Goal: Information Seeking & Learning: Find specific fact

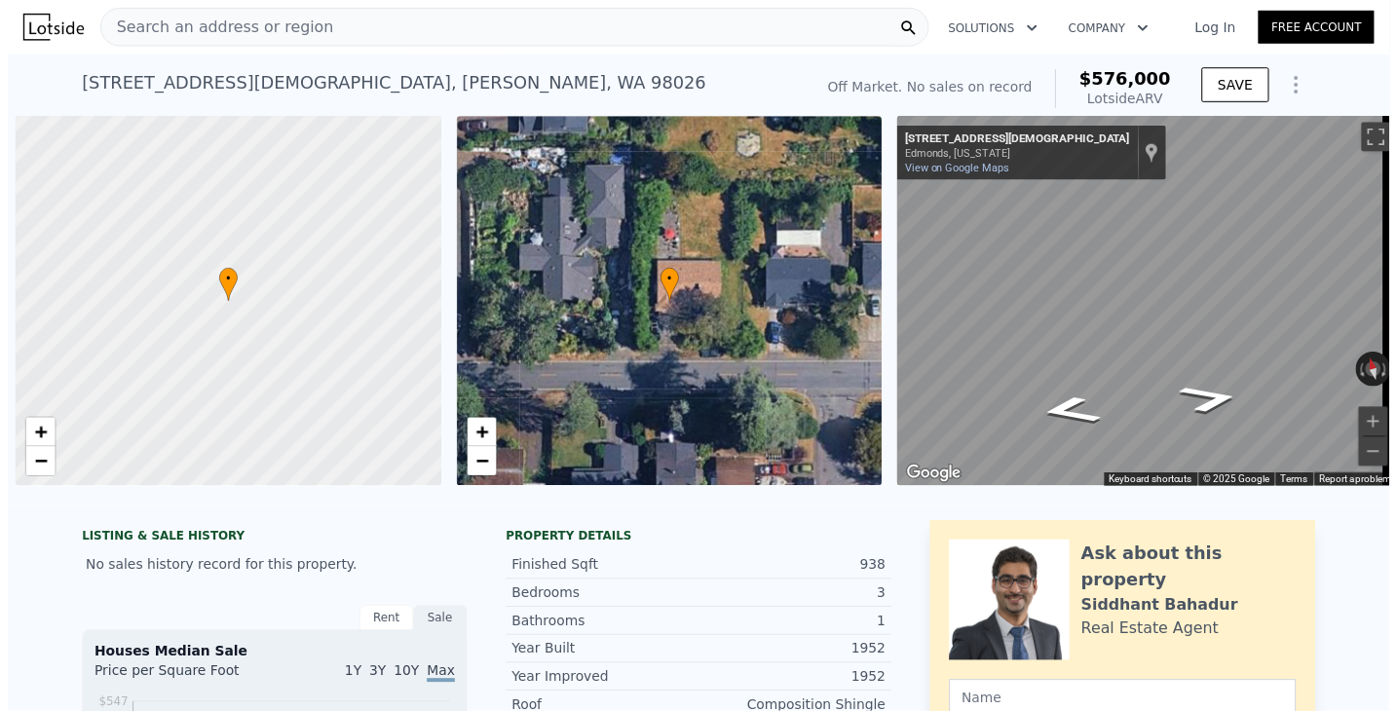
scroll to position [0, 8]
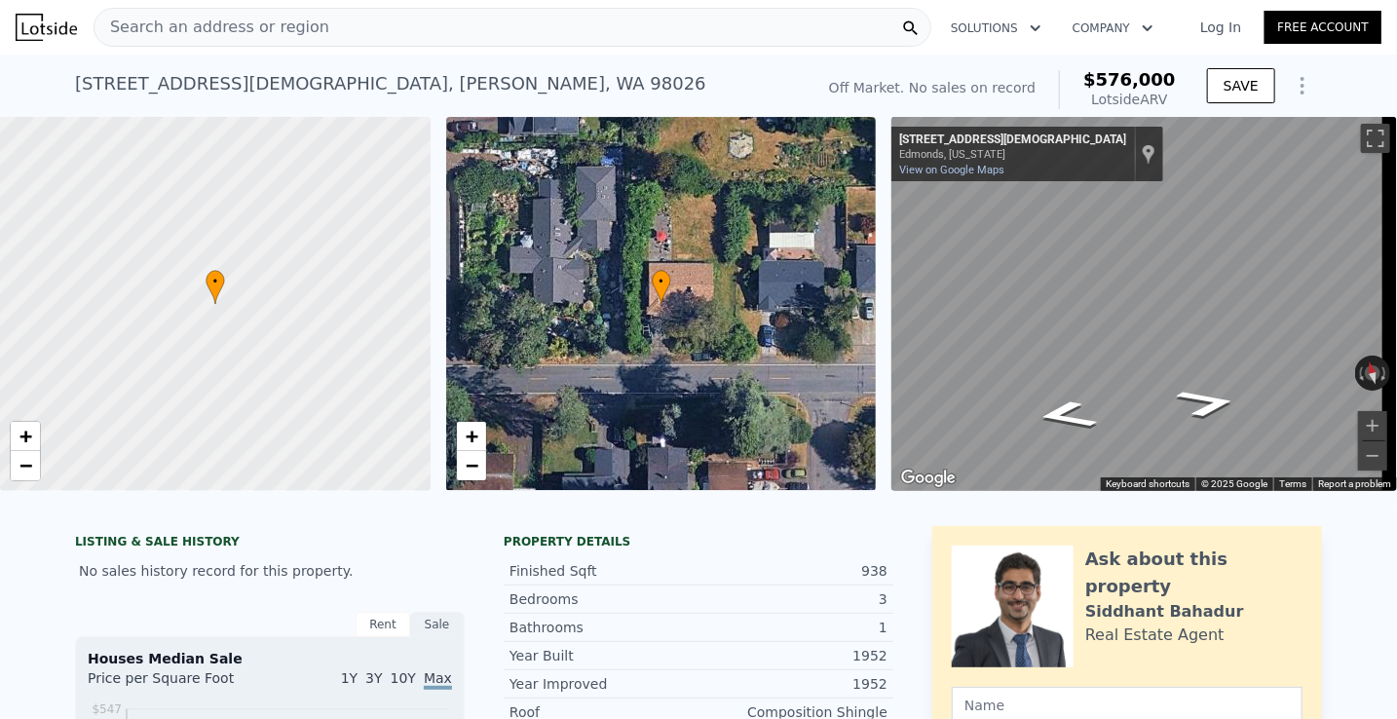
click at [229, 19] on span "Search an address or region" at bounding box center [211, 27] width 235 height 23
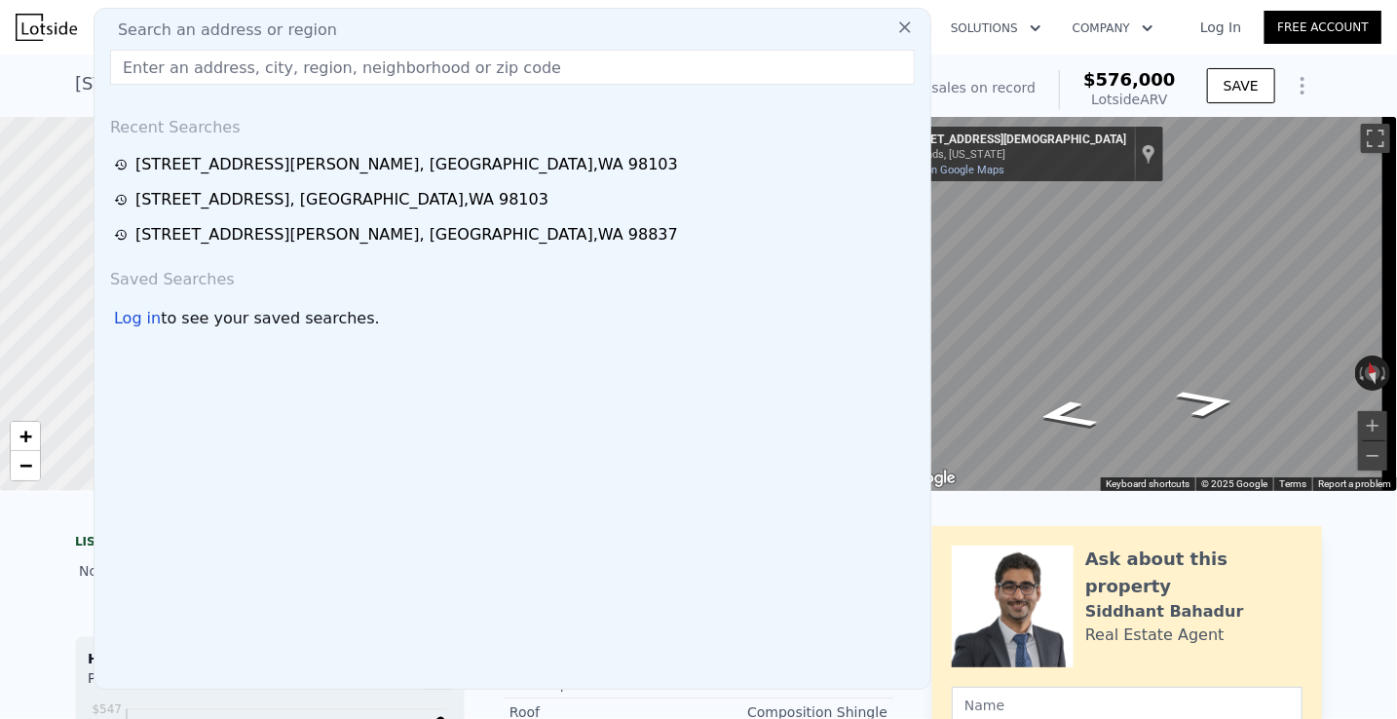
type input "[STREET_ADDRESS]"
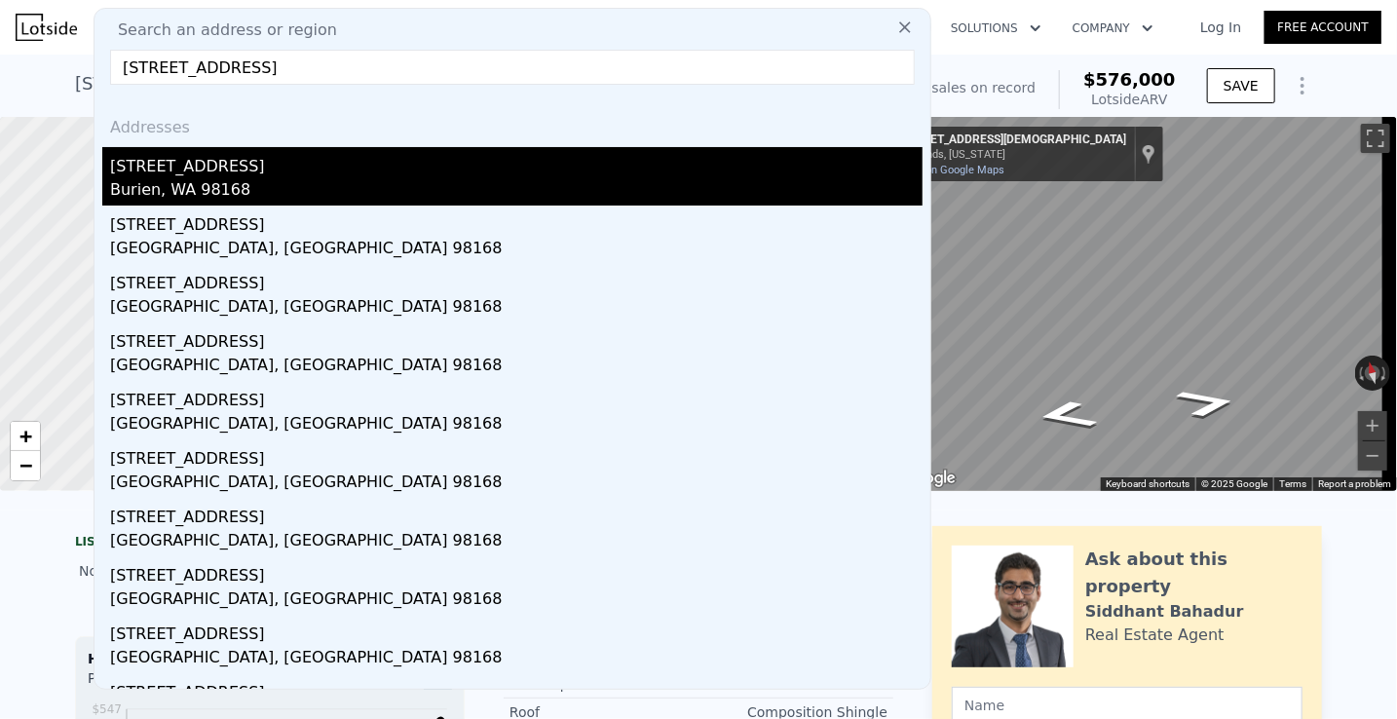
click at [183, 180] on div "Burien, WA 98168" at bounding box center [516, 191] width 812 height 27
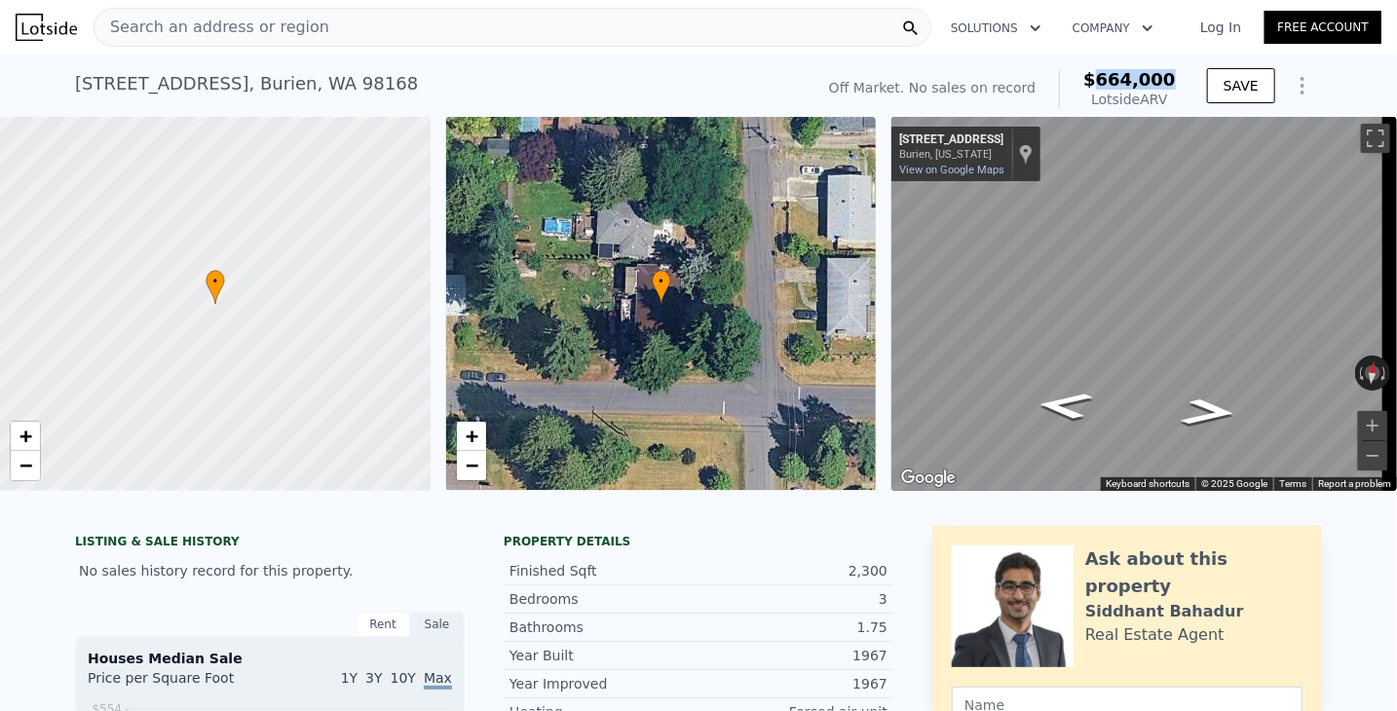
drag, startPoint x: 1109, startPoint y: 81, endPoint x: 1175, endPoint y: 79, distance: 66.3
click at [1175, 79] on div "Off Market. No sales on record $664,000 Lotside ARV" at bounding box center [1002, 89] width 362 height 55
click at [725, 75] on div "[STREET_ADDRESS] No sales on record (~ARV $664k )" at bounding box center [440, 89] width 731 height 55
drag, startPoint x: 1141, startPoint y: 77, endPoint x: 1176, endPoint y: 79, distance: 35.1
click at [1176, 79] on div "Off Market. No sales on record $664,000 Lotside ARV" at bounding box center [1002, 89] width 362 height 55
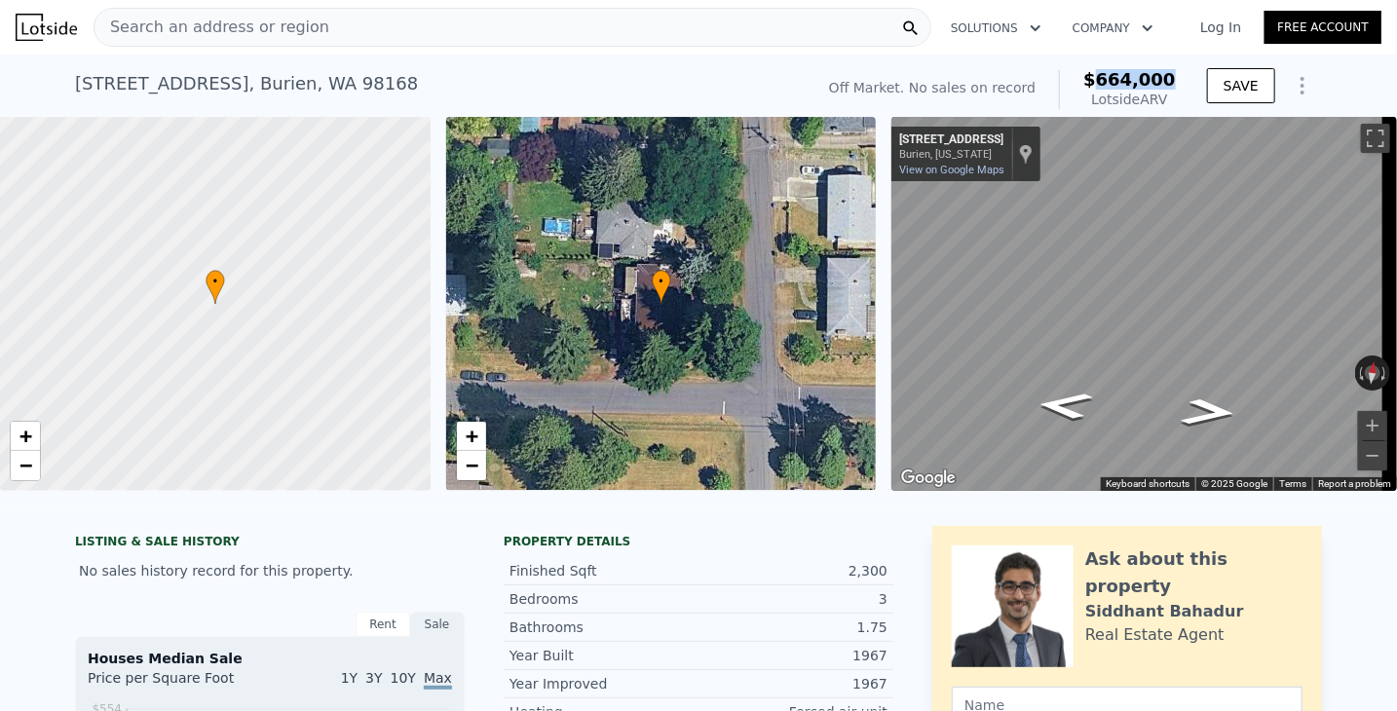
copy span "664,000"
click at [222, 27] on span "Search an address or region" at bounding box center [211, 27] width 235 height 23
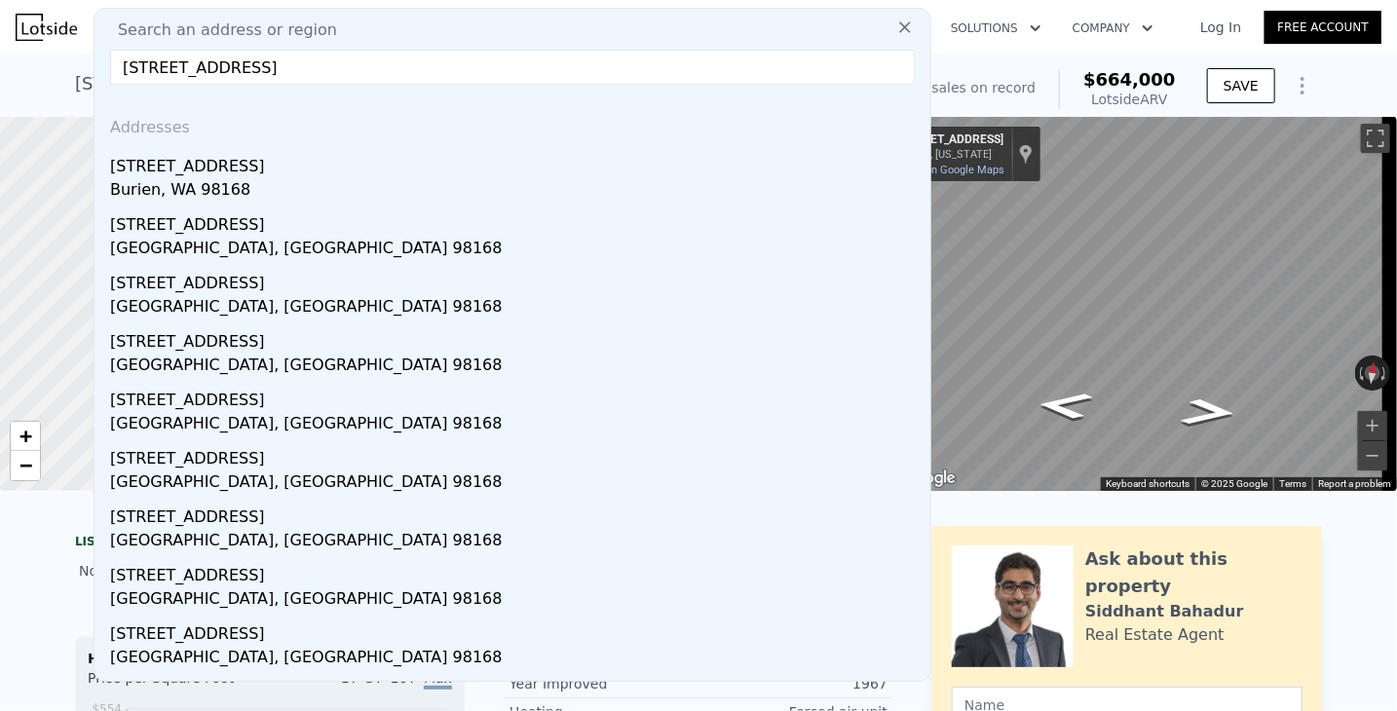
type input "[STREET_ADDRESS]"
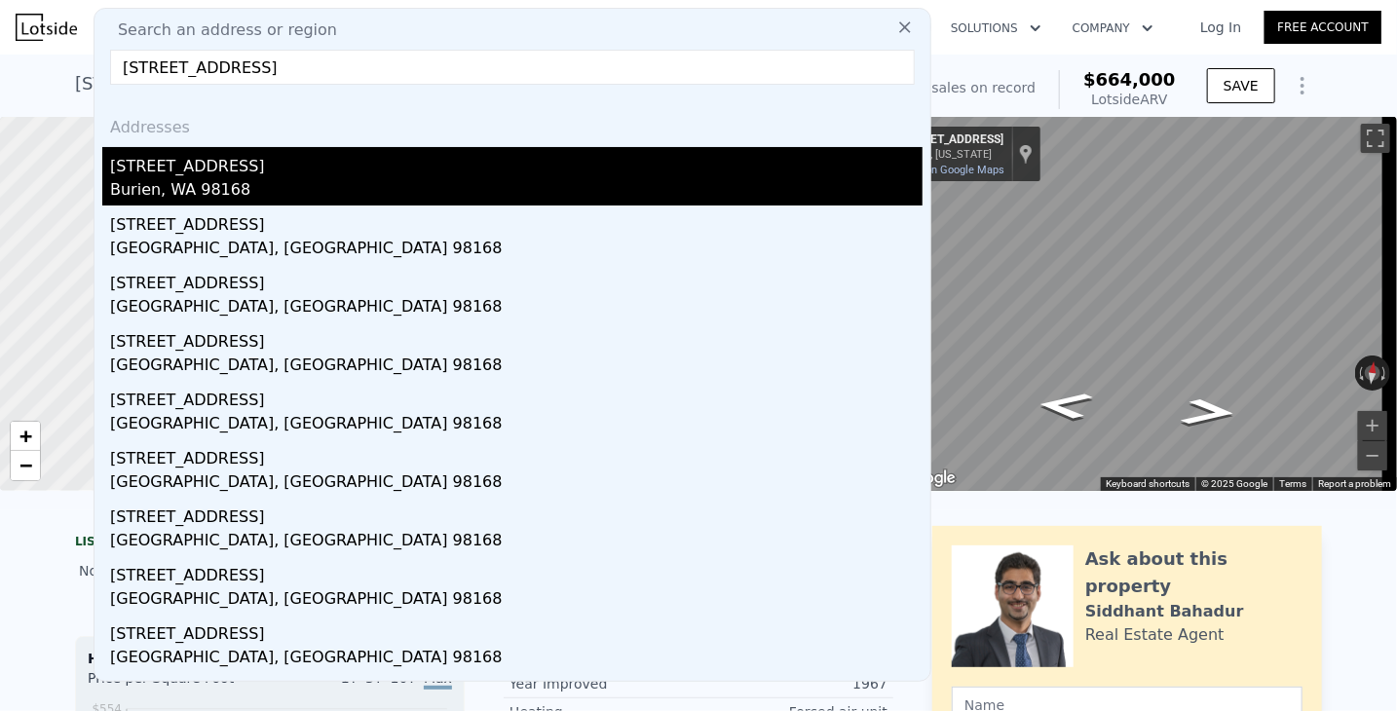
click at [245, 189] on div "Burien, WA 98168" at bounding box center [516, 191] width 812 height 27
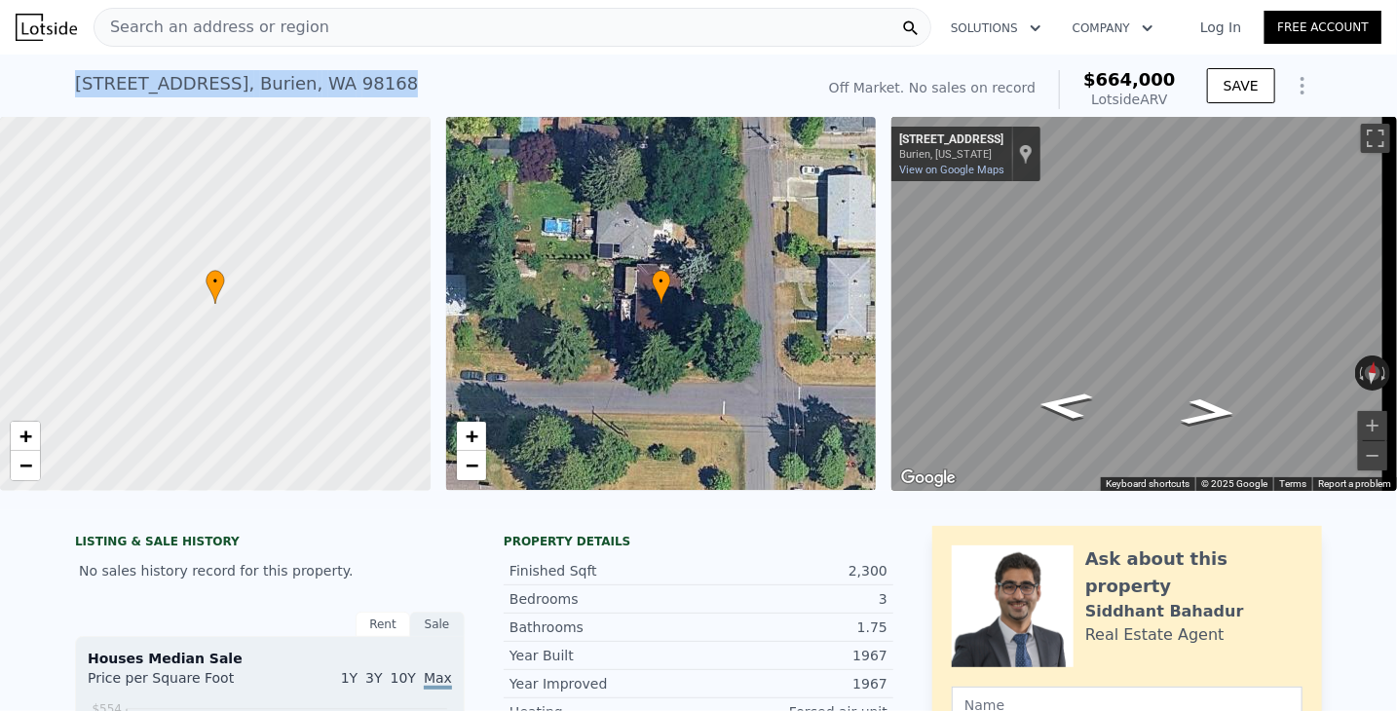
drag, startPoint x: 351, startPoint y: 83, endPoint x: 70, endPoint y: 72, distance: 280.8
click at [75, 72] on div "[STREET_ADDRESS] No sales on record (~ARV $664k )" at bounding box center [440, 89] width 731 height 55
copy div "[STREET_ADDRESS]"
click at [447, 88] on div "[STREET_ADDRESS] No sales on record (~ARV $664k )" at bounding box center [440, 89] width 731 height 55
drag, startPoint x: 382, startPoint y: 91, endPoint x: 47, endPoint y: 73, distance: 335.6
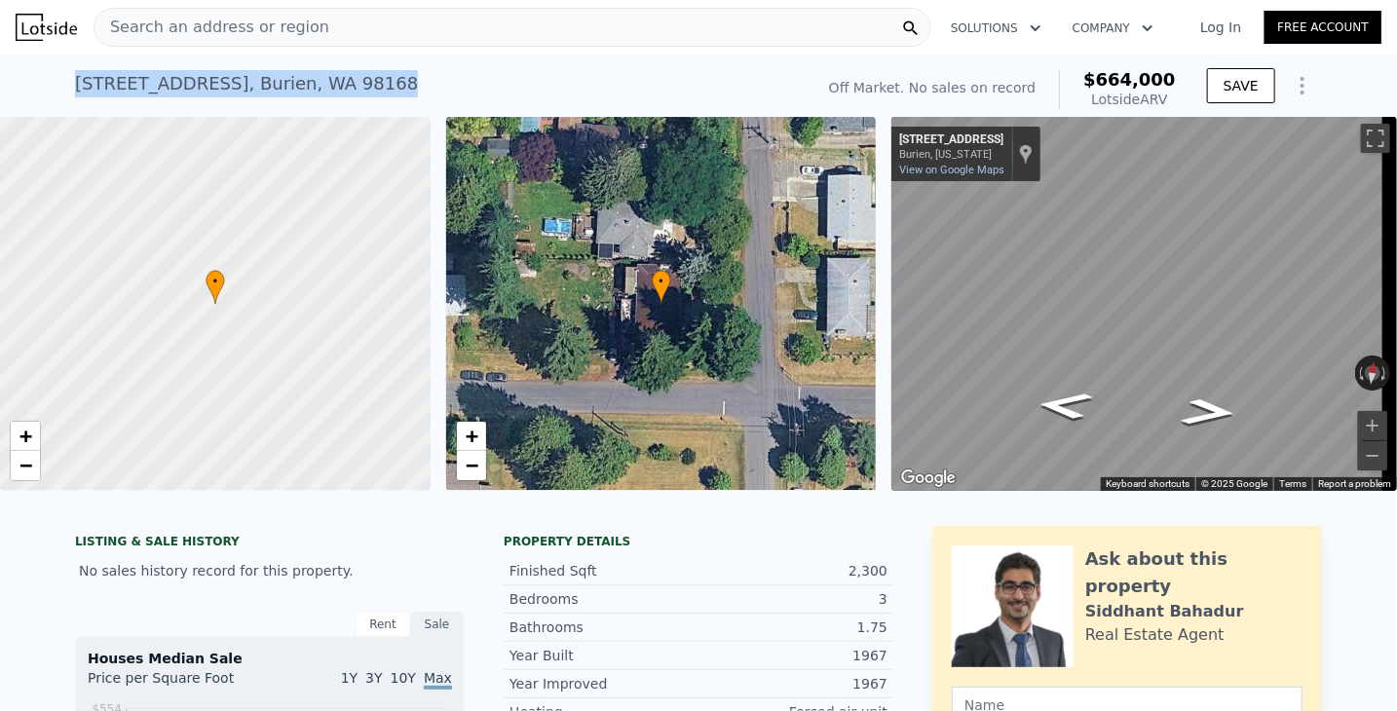
click at [47, 75] on div "[STREET_ADDRESS] No sales on record (~ARV $664k ) Off Market. No sales on recor…" at bounding box center [698, 86] width 1397 height 62
copy div "[STREET_ADDRESS]"
drag, startPoint x: 430, startPoint y: 79, endPoint x: 398, endPoint y: 96, distance: 35.8
click at [429, 79] on div "[STREET_ADDRESS] No sales on record (~ARV $664k )" at bounding box center [440, 89] width 731 height 55
click at [43, 94] on div "[STREET_ADDRESS] No sales on record (~ARV $664k ) Off Market. No sales on recor…" at bounding box center [698, 86] width 1397 height 62
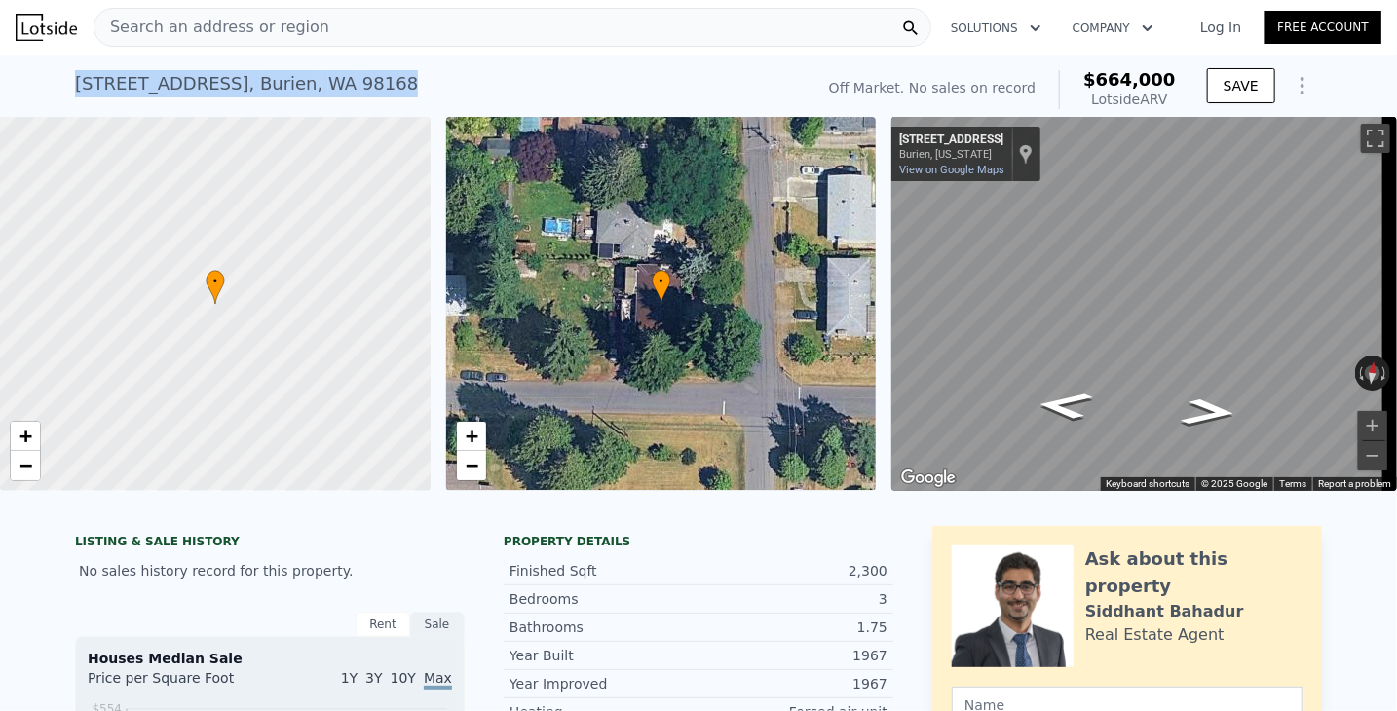
click at [452, 82] on div "[STREET_ADDRESS] No sales on record (~ARV $664k )" at bounding box center [440, 89] width 731 height 55
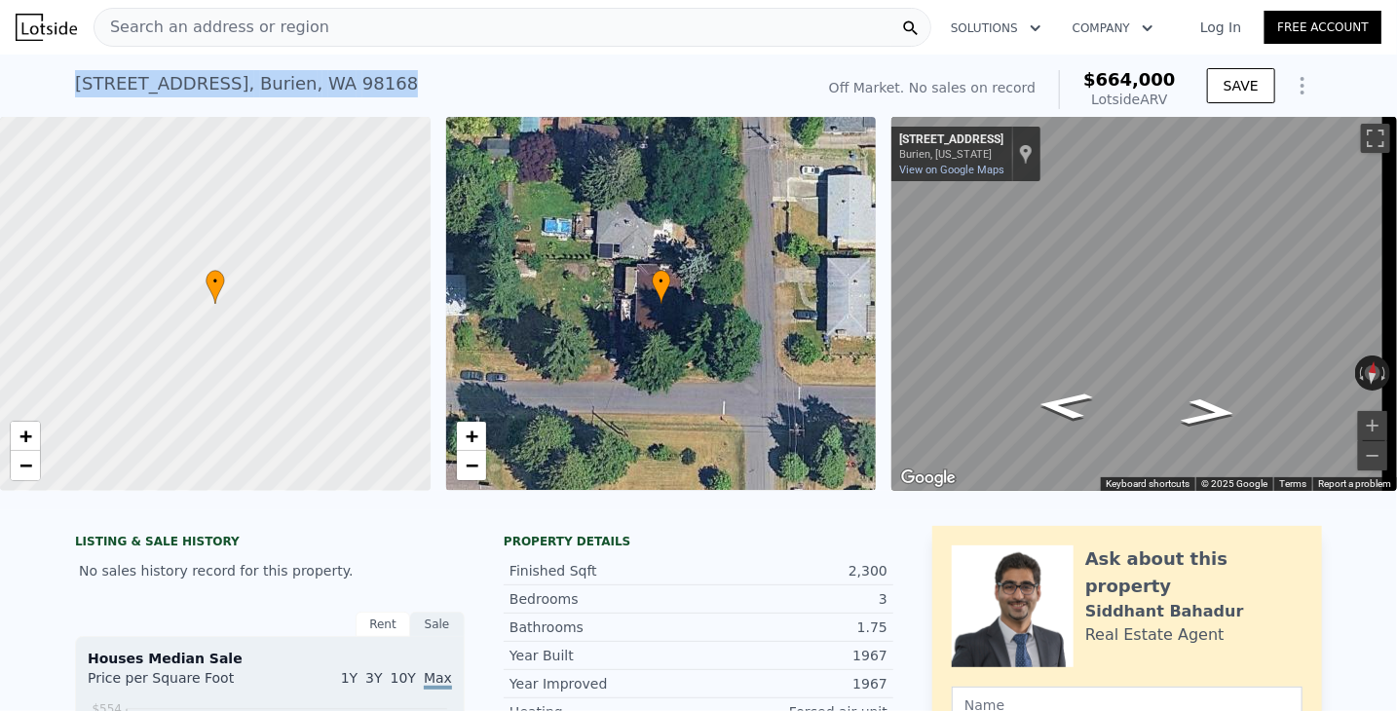
drag, startPoint x: 351, startPoint y: 87, endPoint x: 57, endPoint y: 76, distance: 293.4
click at [57, 76] on div "[STREET_ADDRESS] No sales on record (~ARV $664k ) Off Market. No sales on recor…" at bounding box center [698, 86] width 1397 height 62
copy div "[STREET_ADDRESS]"
